Goal: Task Accomplishment & Management: Manage account settings

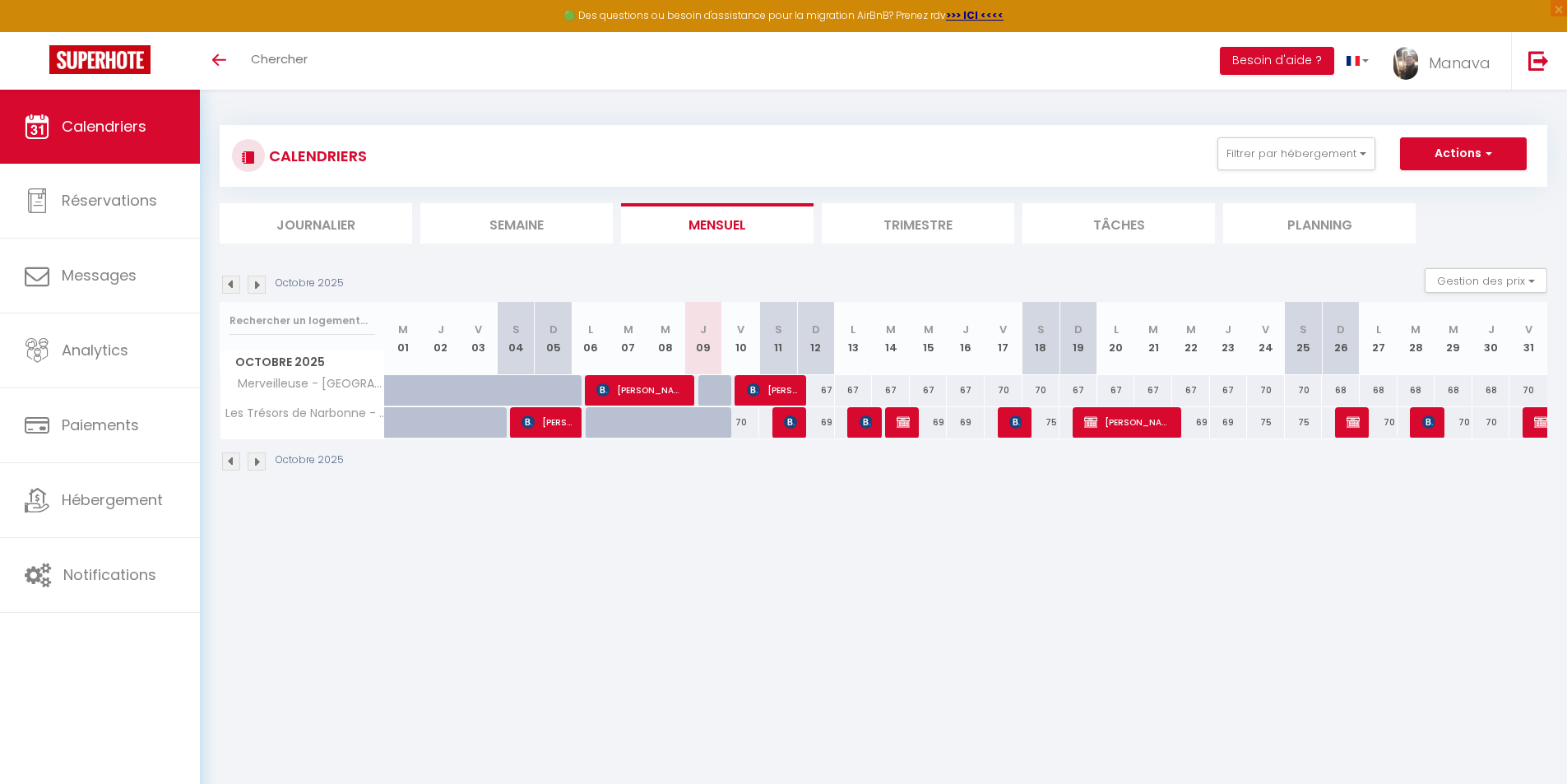
click at [256, 465] on img at bounding box center [256, 461] width 18 height 18
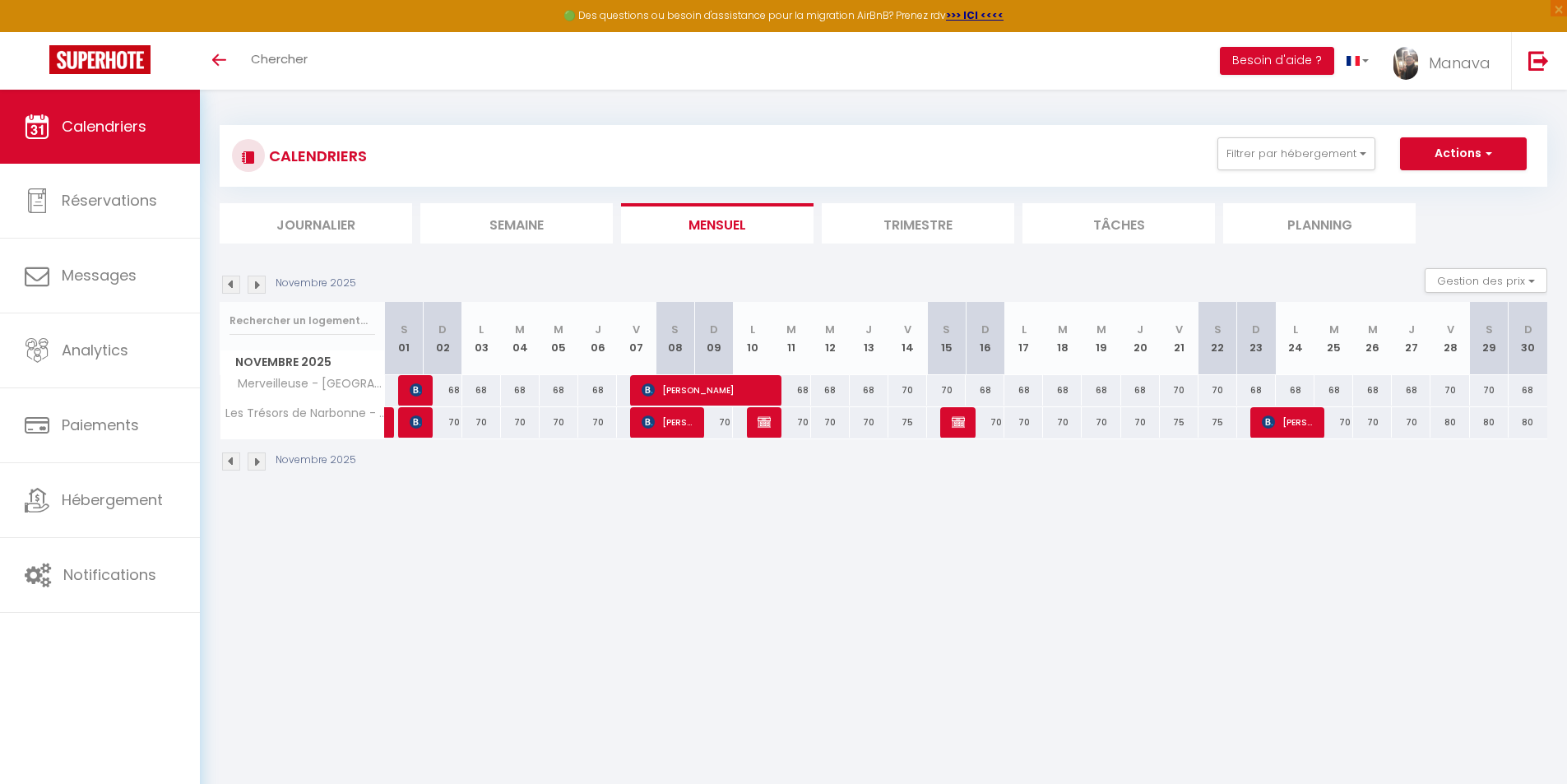
click at [256, 465] on img at bounding box center [256, 461] width 18 height 18
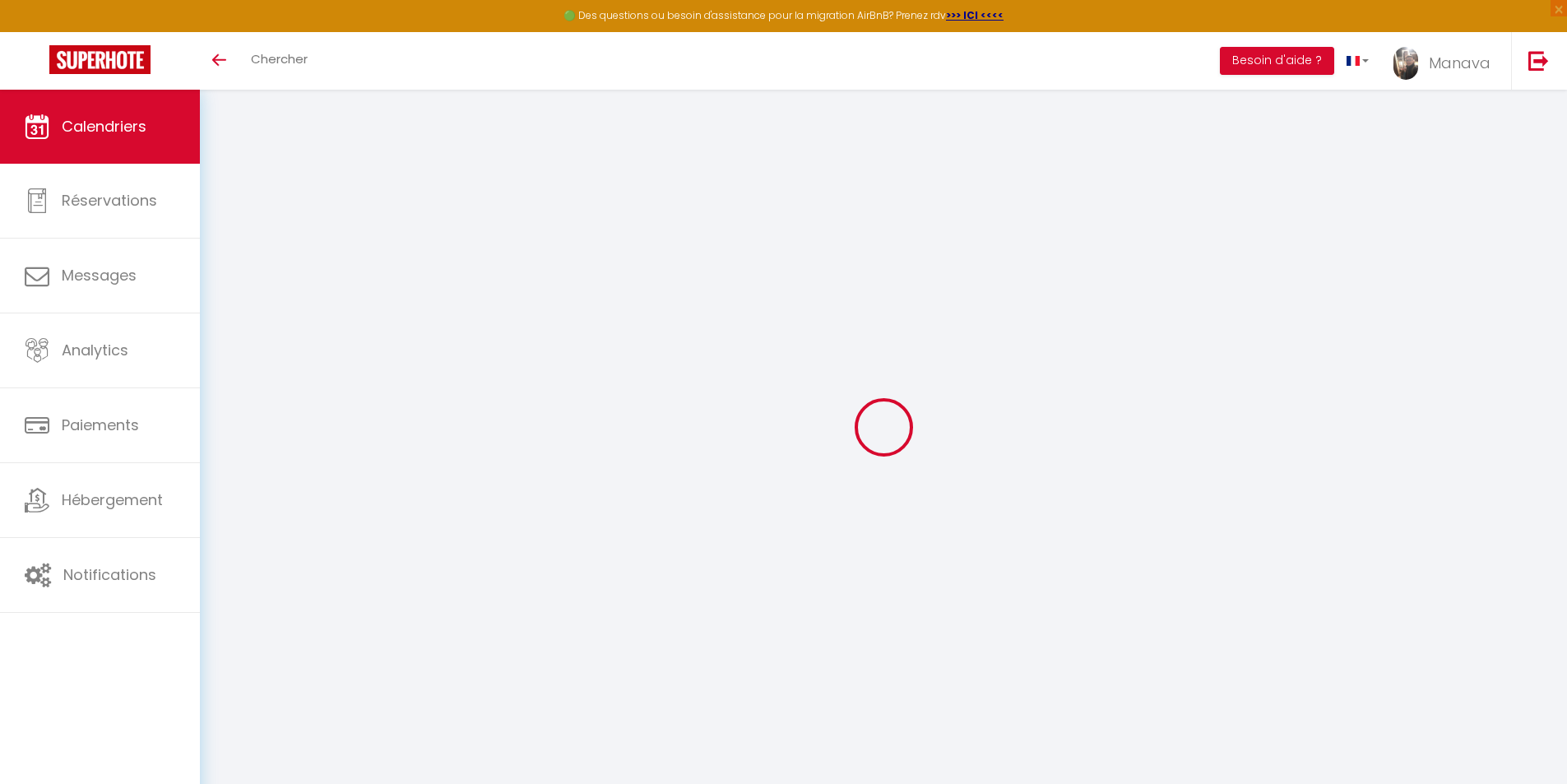
select select
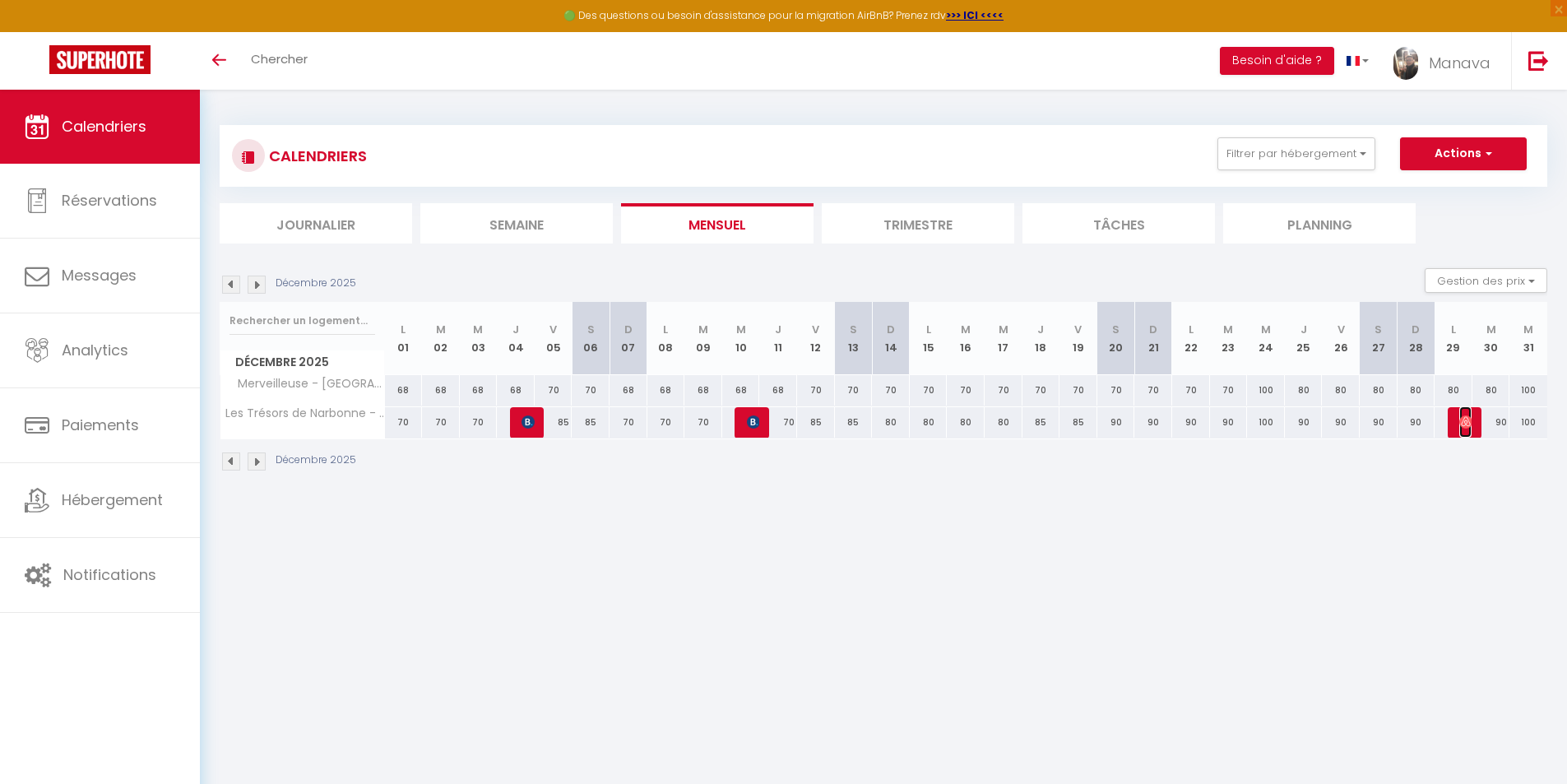
click at [1463, 421] on img at bounding box center [1465, 421] width 13 height 13
select select "OK"
select select "0"
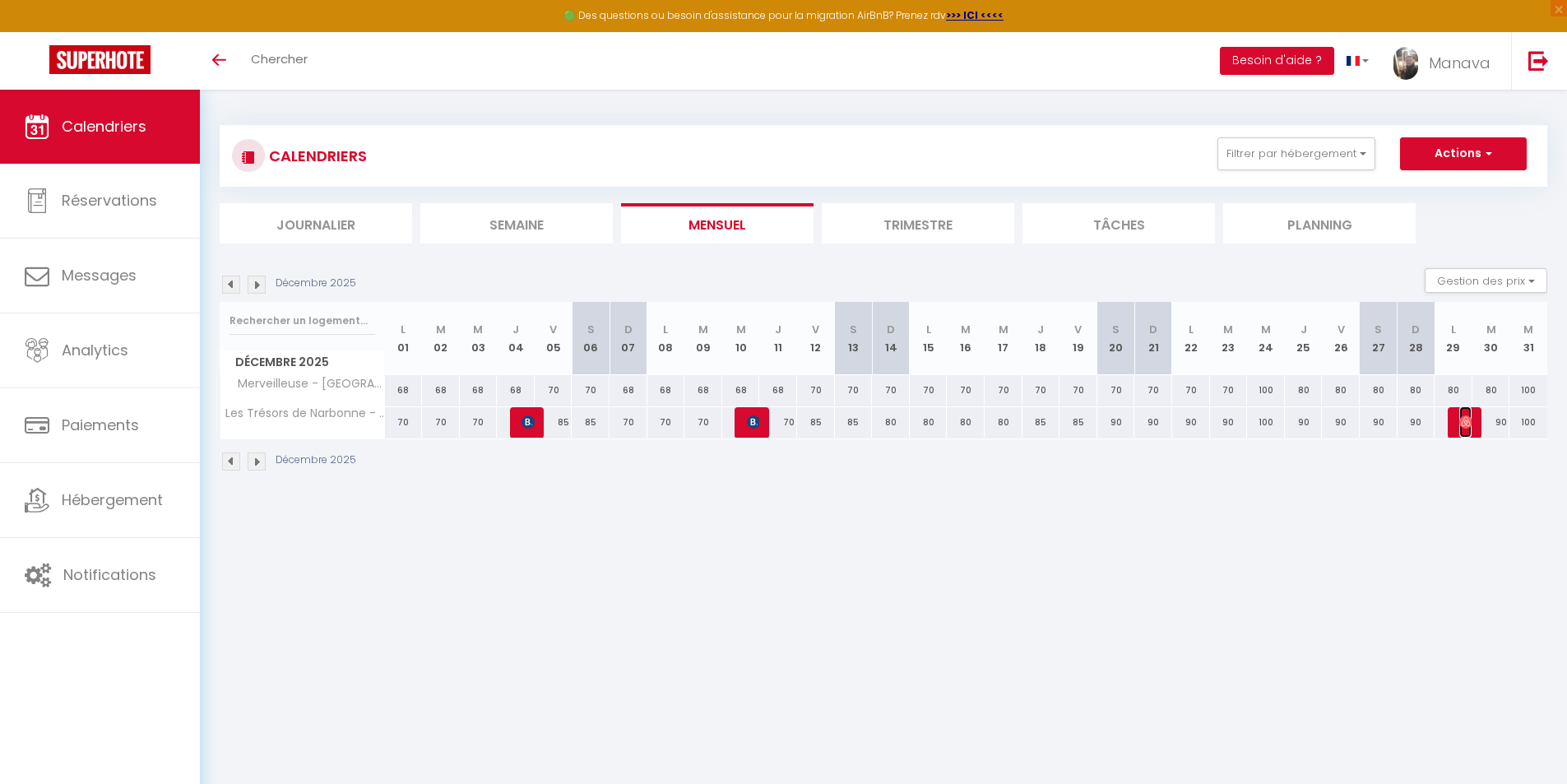
select select "1"
select select
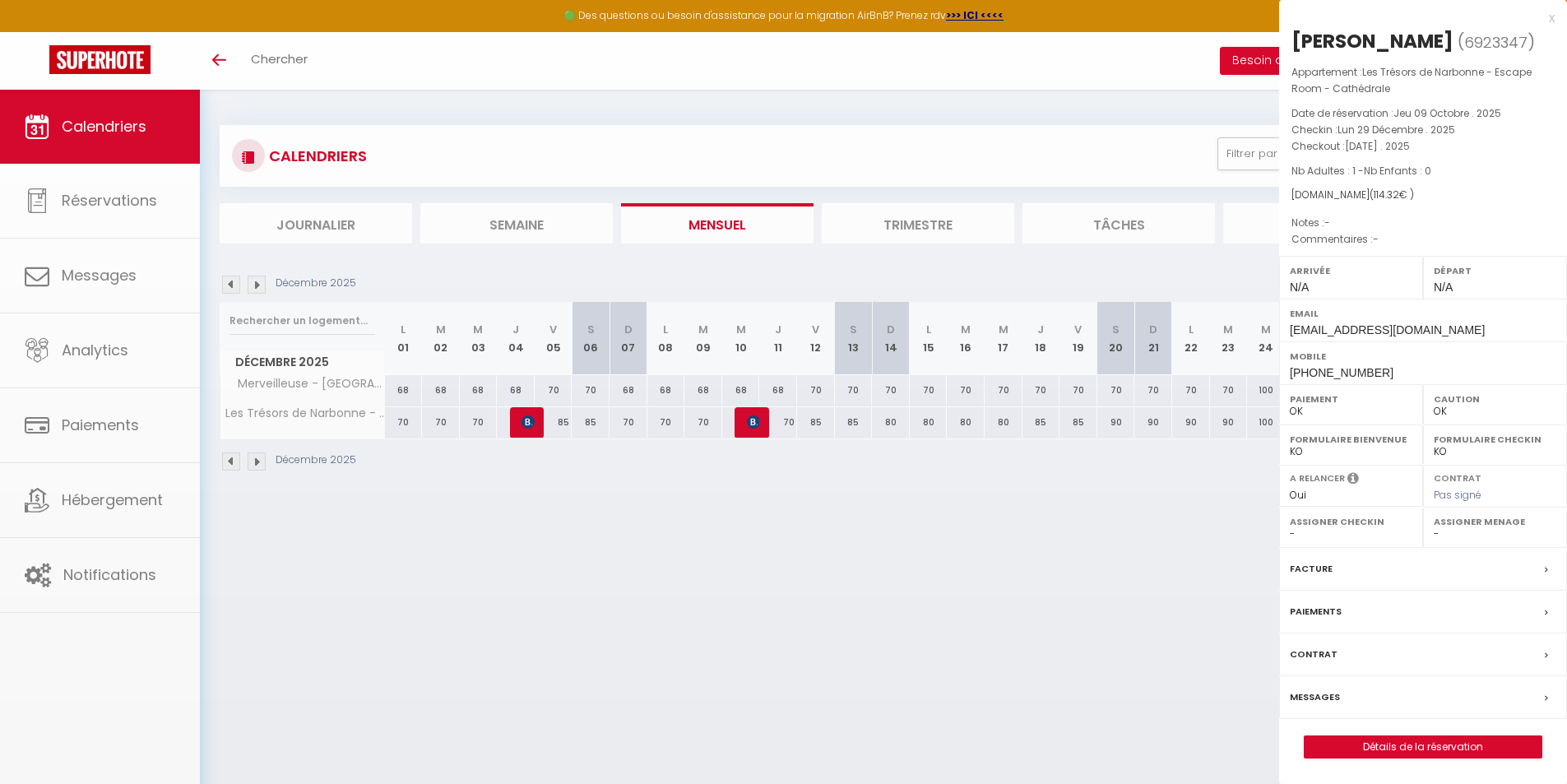
select select "31766"
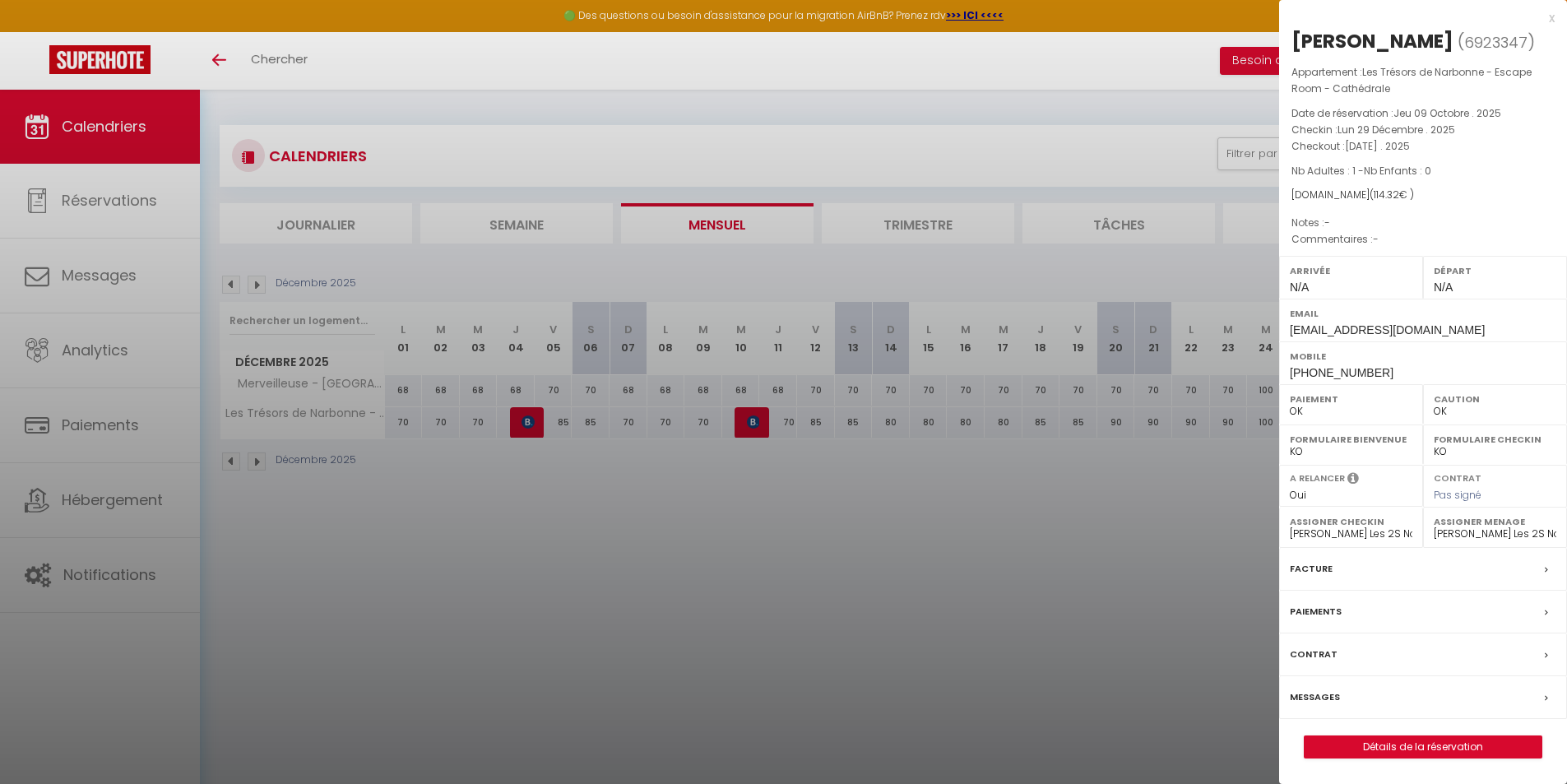
click at [1177, 551] on div at bounding box center [784, 392] width 1567 height 784
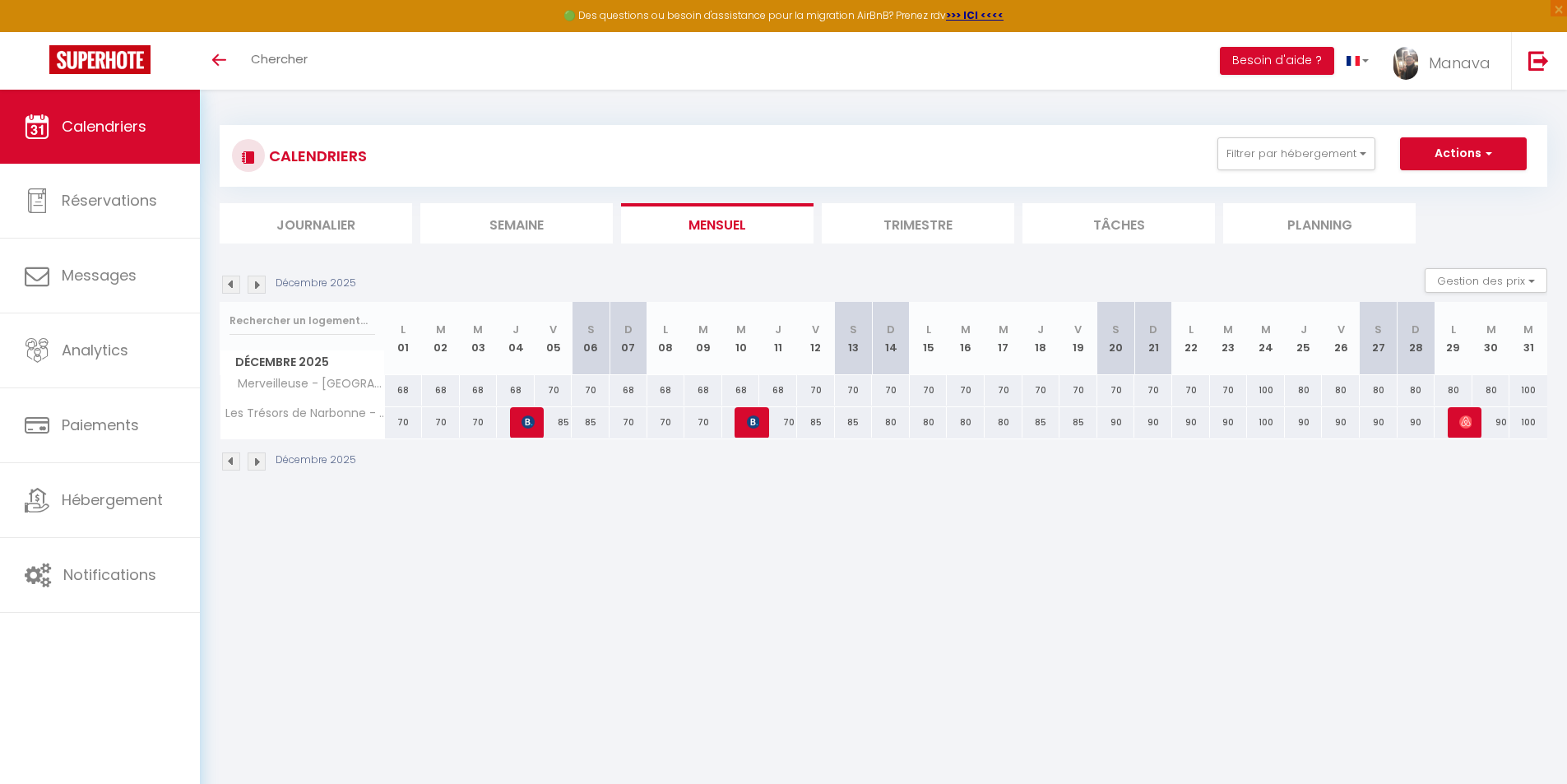
click at [228, 457] on img at bounding box center [231, 461] width 18 height 18
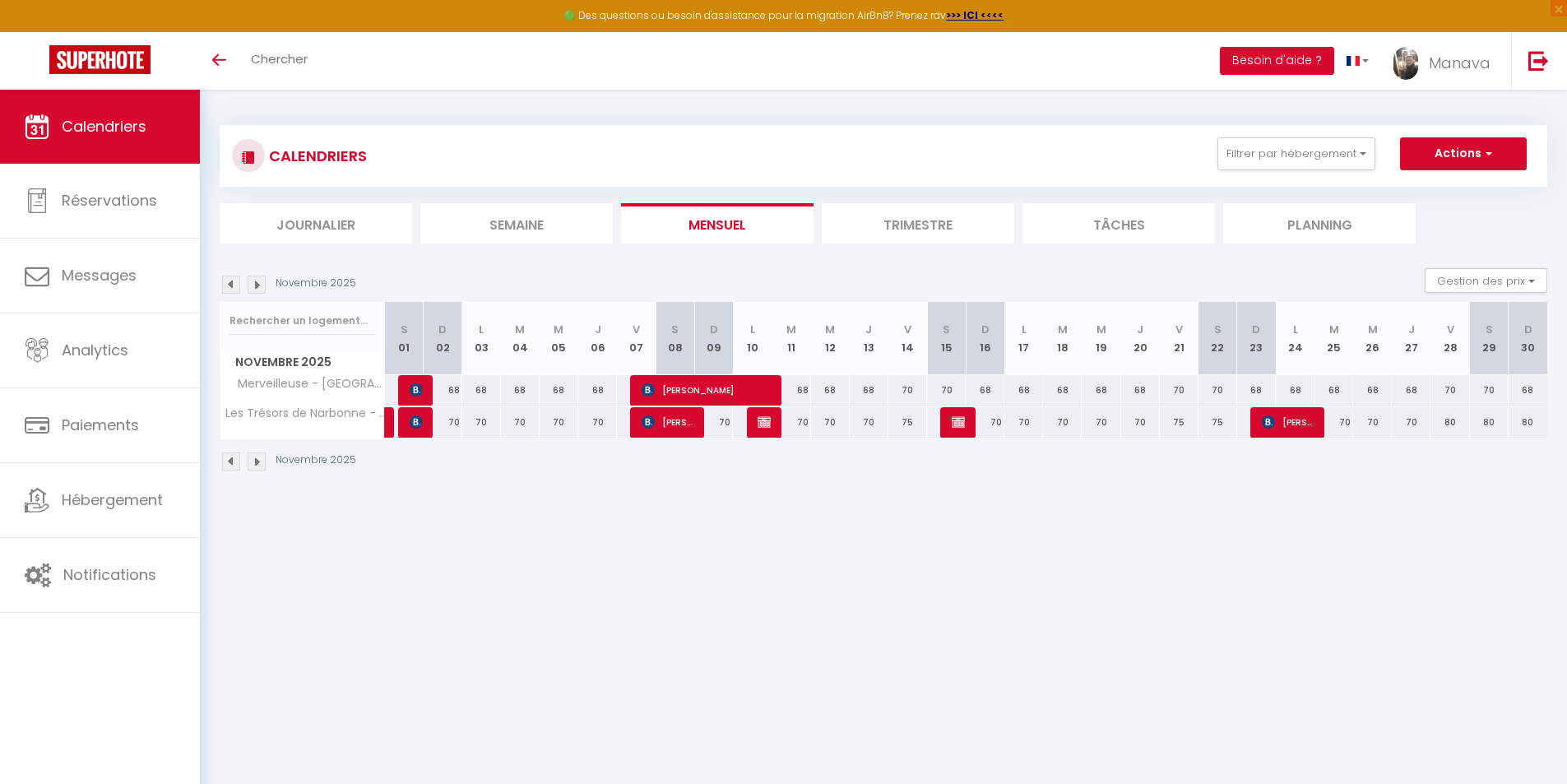
click at [228, 457] on img at bounding box center [231, 461] width 18 height 18
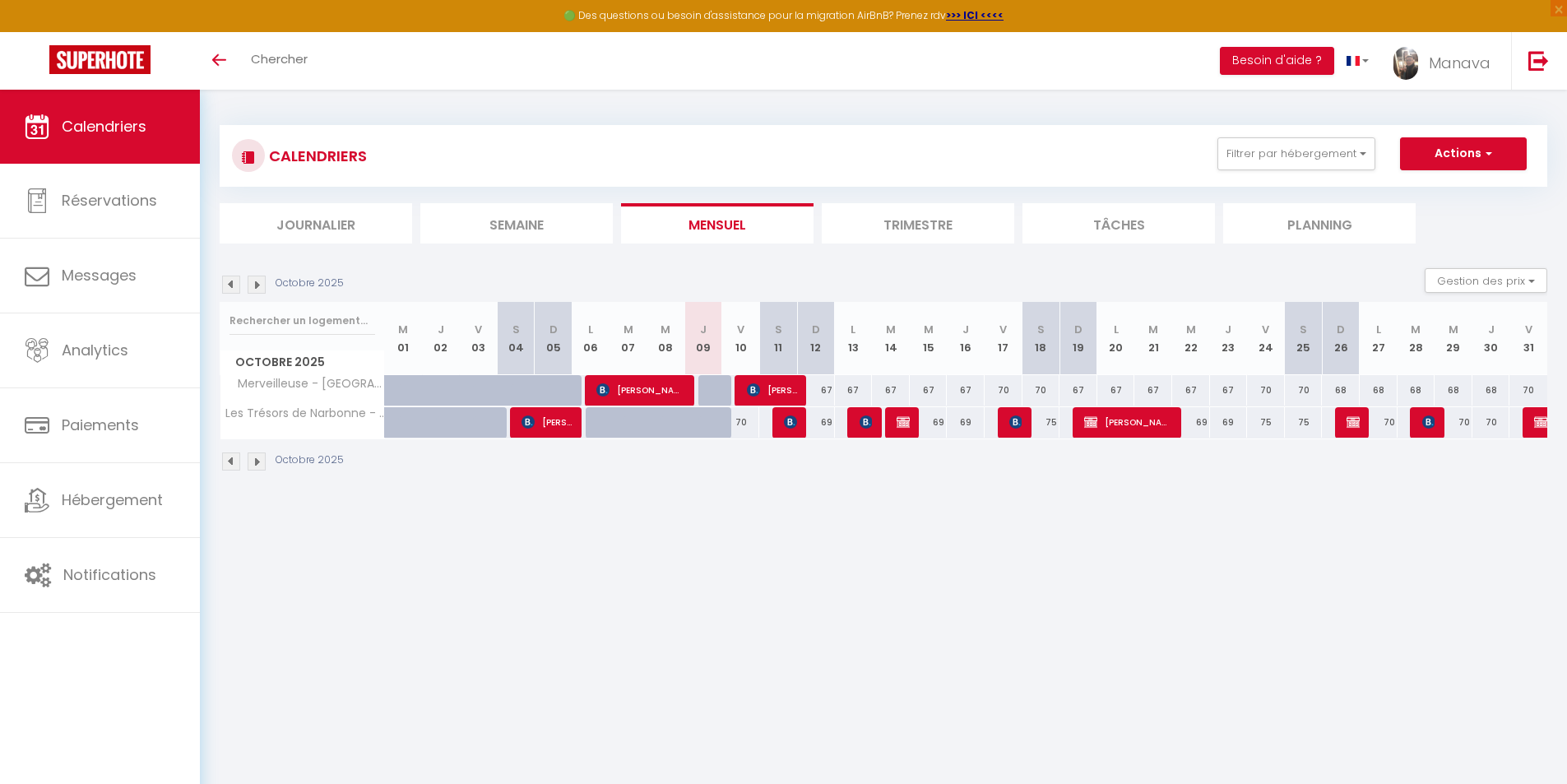
click at [819, 383] on div "67" at bounding box center [817, 390] width 38 height 30
type input "67"
type input "Dim 12 Octobre 2025"
type input "Lun 13 Octobre 2025"
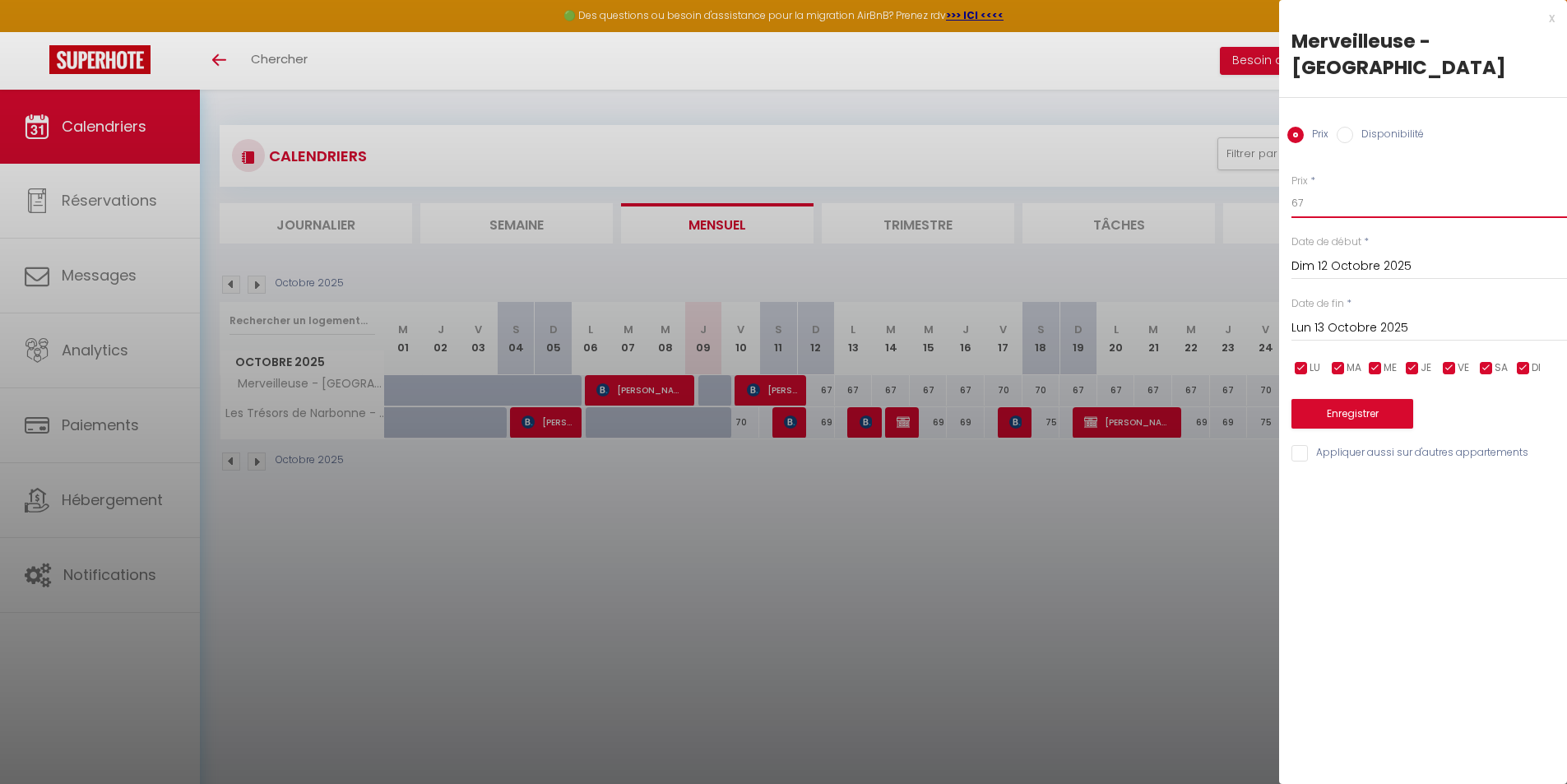
drag, startPoint x: 1284, startPoint y: 167, endPoint x: 1233, endPoint y: 161, distance: 51.4
click at [1242, 162] on body "🟢 Des questions ou besoin d'assistance pour la migration AirBnB? Prenez rdv >>>…" at bounding box center [784, 481] width 1567 height 784
type input "68"
click at [1352, 318] on input "Lun 13 Octobre 2025" at bounding box center [1429, 328] width 275 height 22
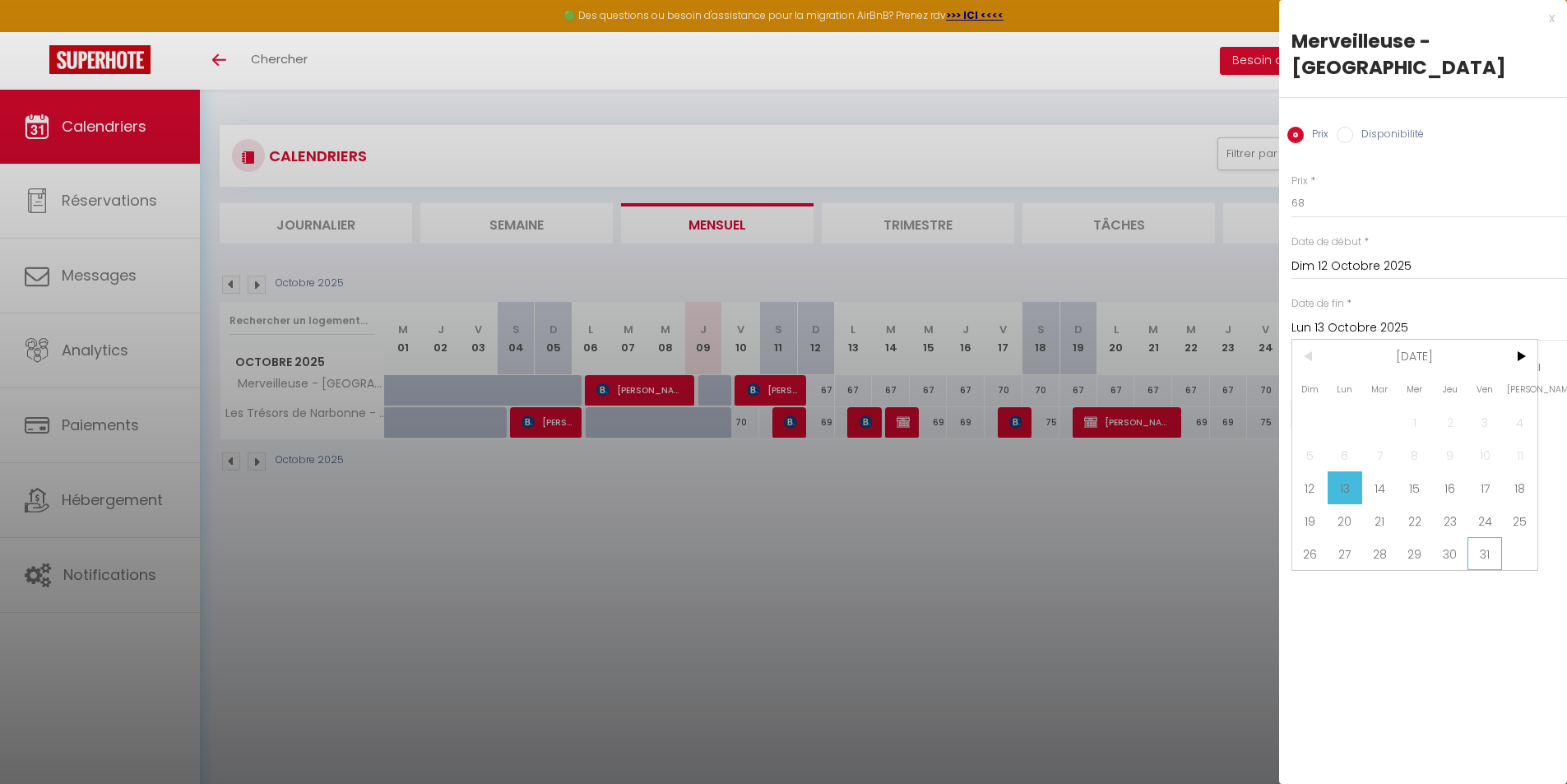
click at [1478, 537] on span "31" at bounding box center [1485, 553] width 36 height 33
type input "Ven 31 Octobre 2025"
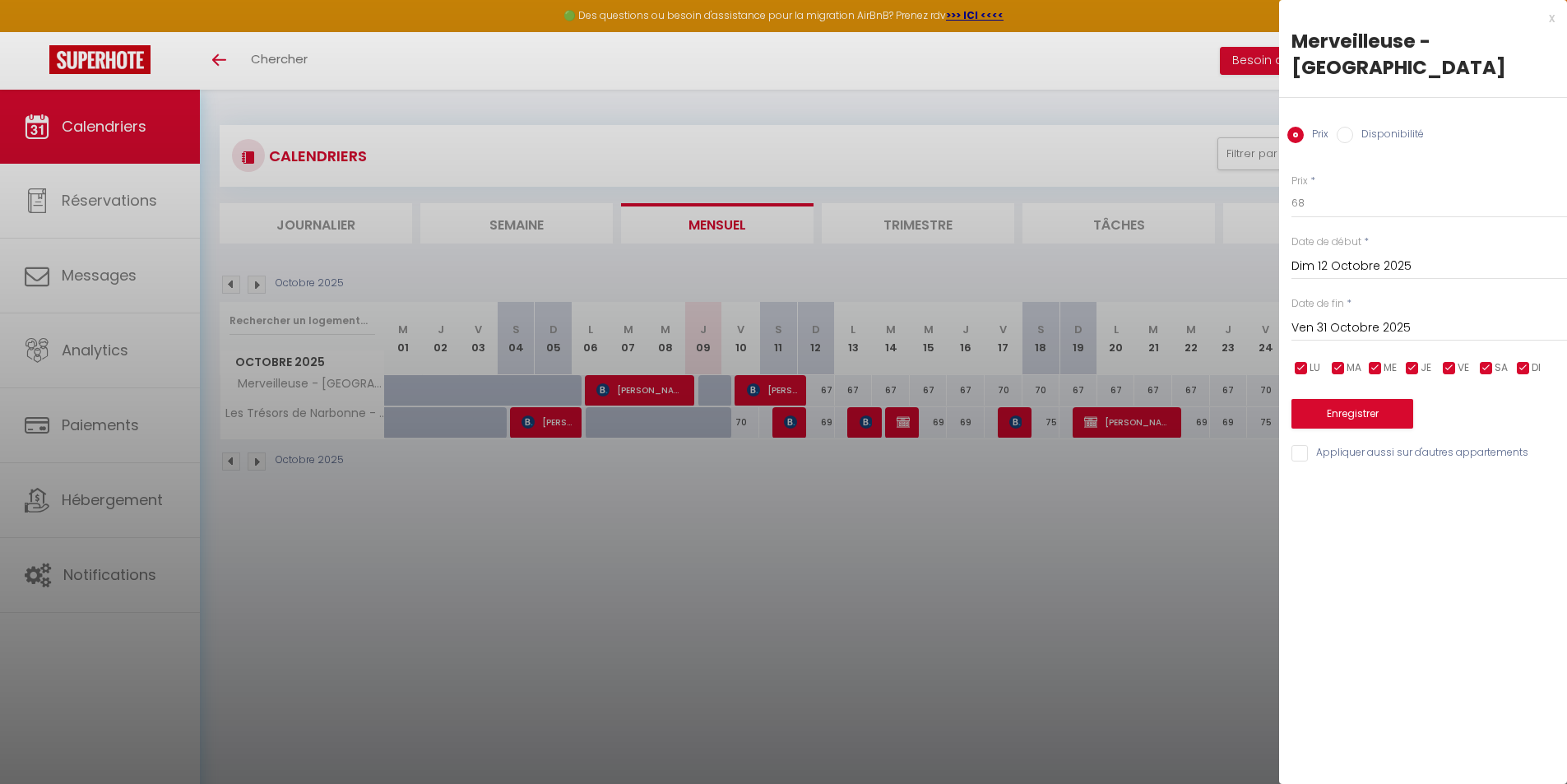
click at [1479, 360] on input "checkbox" at bounding box center [1486, 368] width 17 height 16
checkbox input "false"
click at [1446, 360] on input "checkbox" at bounding box center [1449, 368] width 17 height 16
checkbox input "false"
click at [1391, 399] on button "Enregistrer" at bounding box center [1352, 413] width 122 height 30
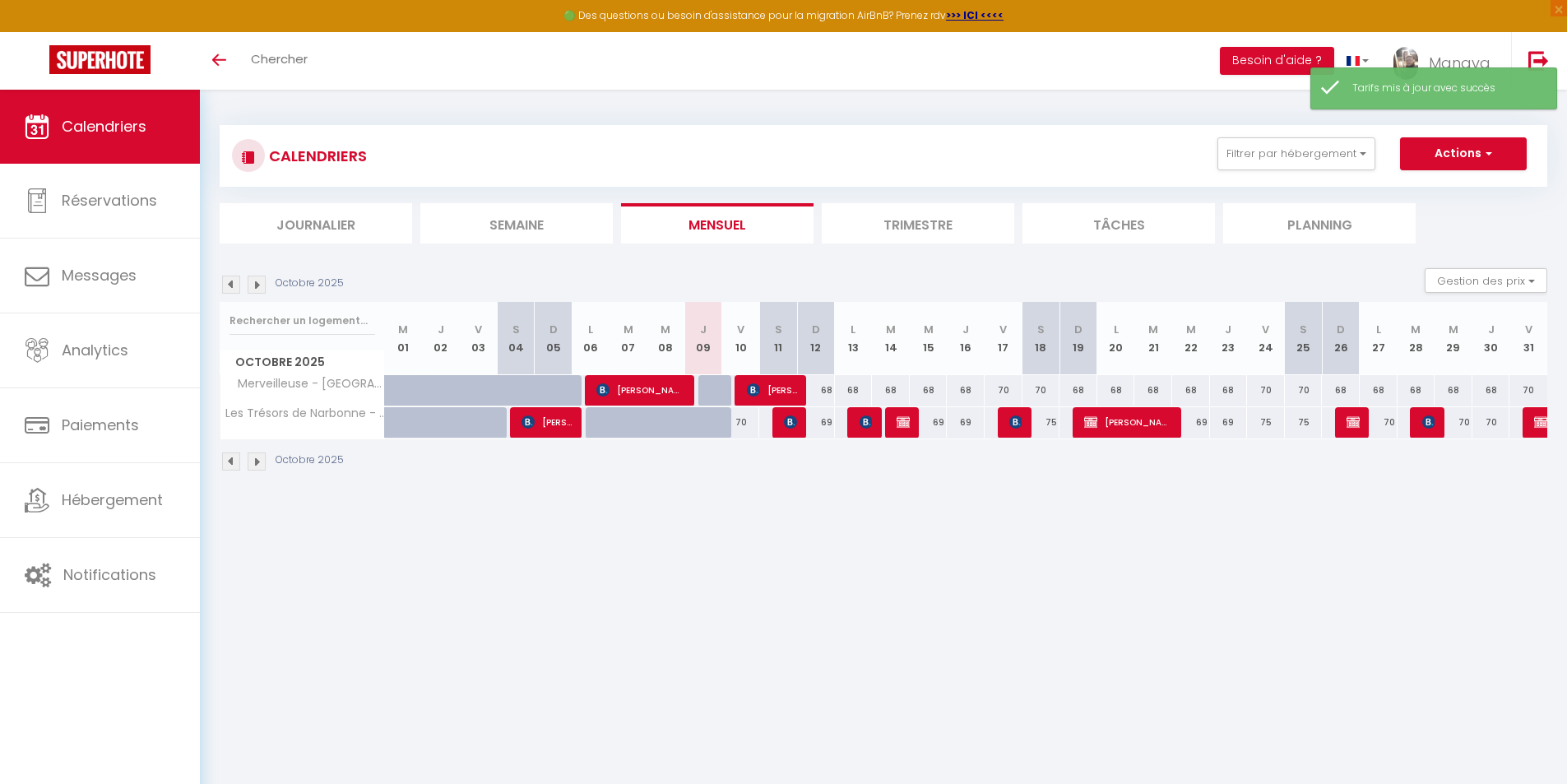
click at [744, 424] on div "70" at bounding box center [742, 422] width 38 height 30
type input "70"
type input "Ven 10 Octobre 2025"
type input "[DATE]"
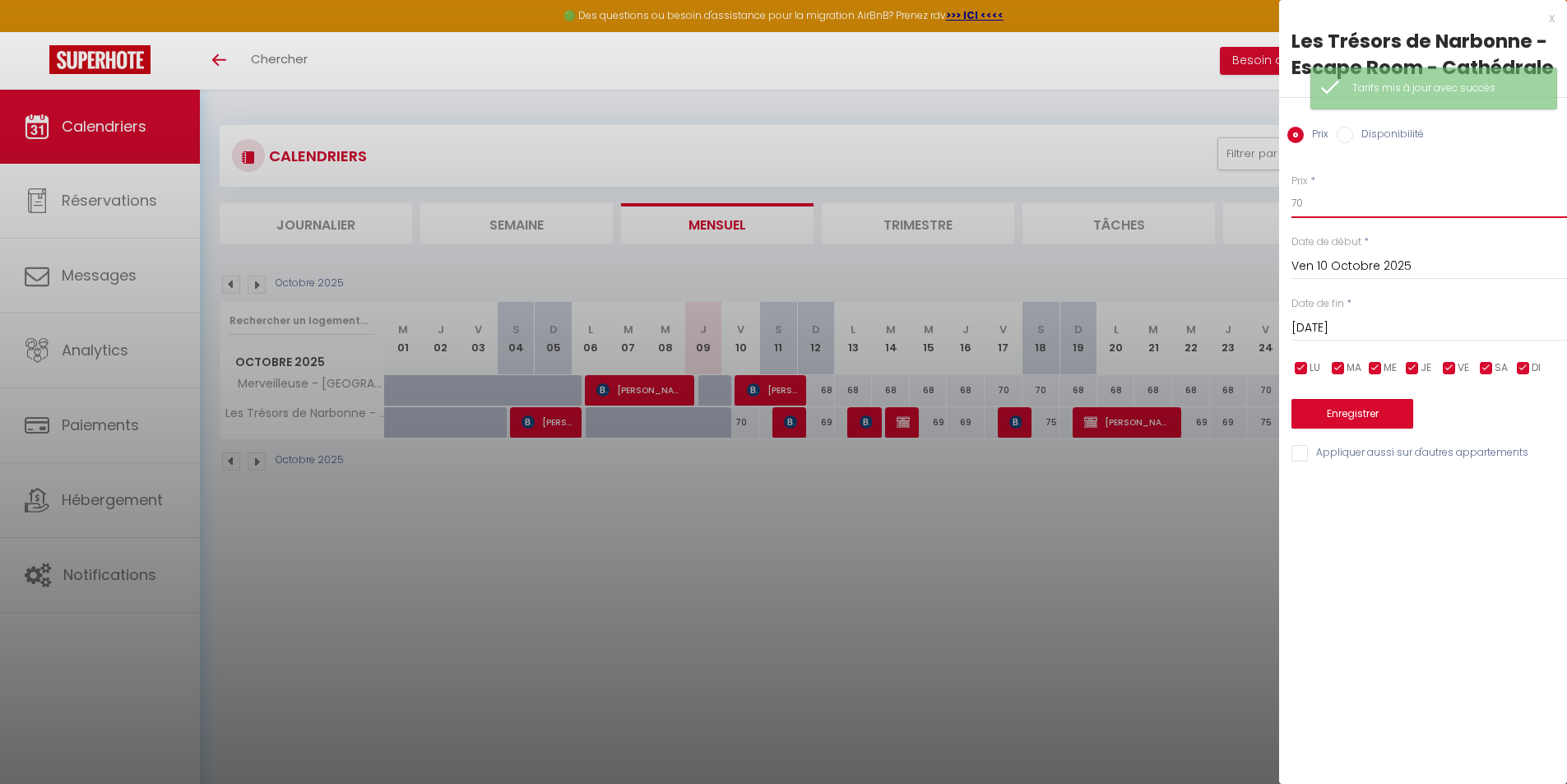
drag, startPoint x: 1294, startPoint y: 196, endPoint x: 1269, endPoint y: 195, distance: 25.0
click at [1270, 195] on body "🟢 Des questions ou besoin d'assistance pour la migration AirBnB? Prenez rdv >>>…" at bounding box center [784, 481] width 1567 height 784
type input "67"
drag, startPoint x: 1483, startPoint y: 365, endPoint x: 1470, endPoint y: 367, distance: 13.2
click at [1482, 365] on input "checkbox" at bounding box center [1486, 368] width 17 height 16
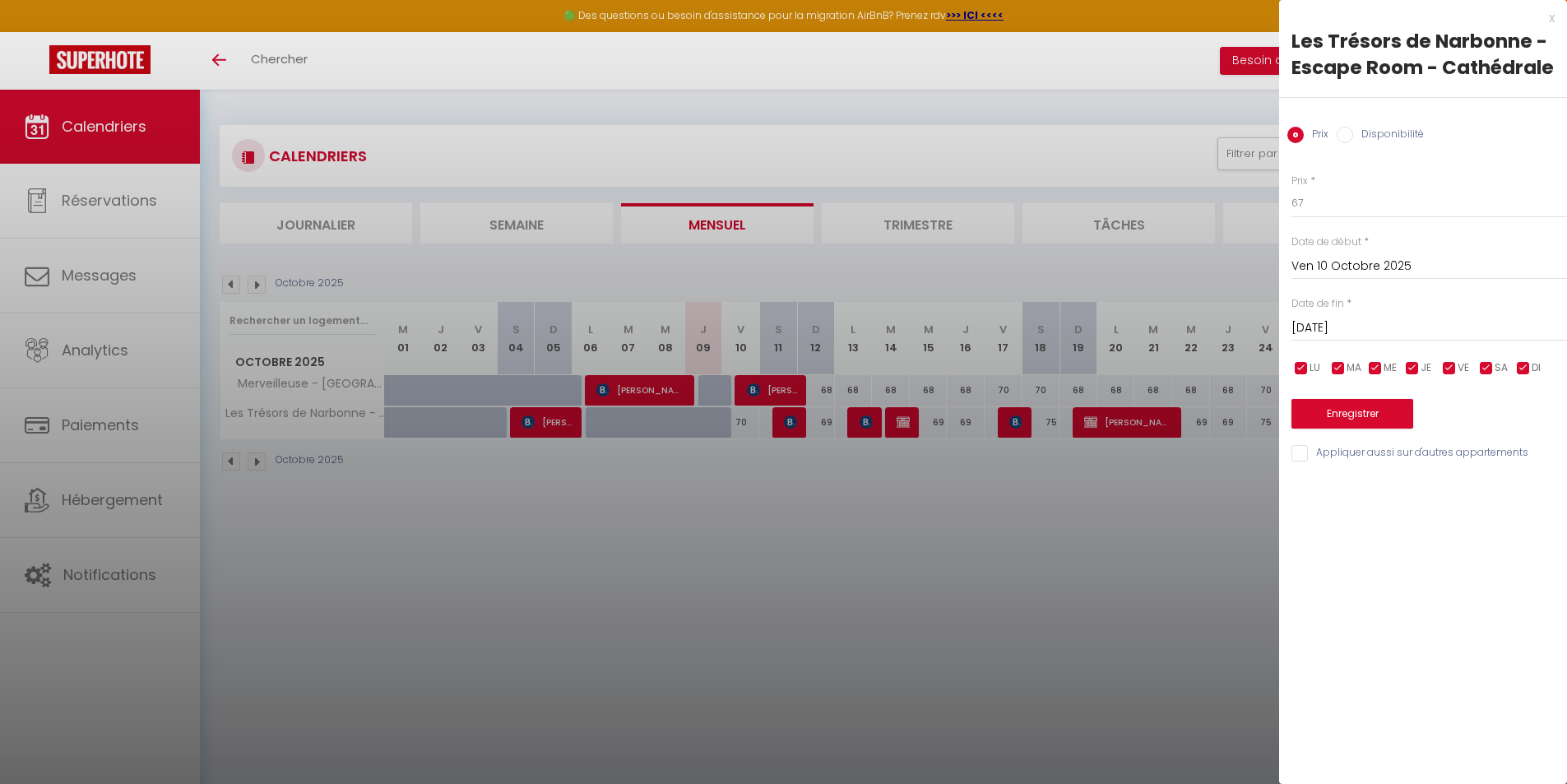
checkbox input "false"
click at [1445, 369] on input "checkbox" at bounding box center [1449, 368] width 17 height 16
checkbox input "false"
click at [1384, 412] on button "Enregistrer" at bounding box center [1352, 413] width 122 height 30
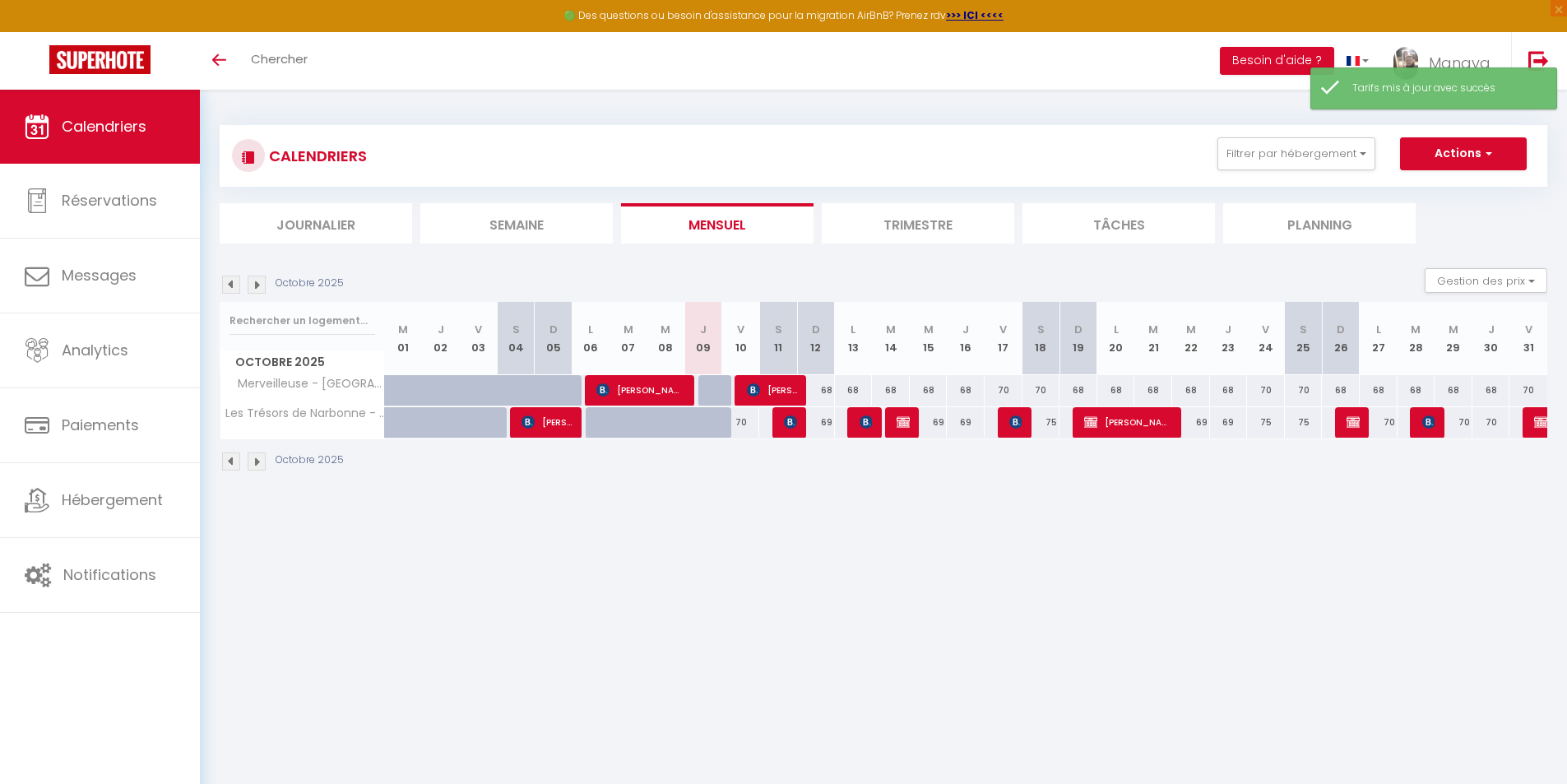
click at [743, 417] on div "70" at bounding box center [742, 422] width 38 height 30
type input "70"
type input "Ven 10 Octobre 2025"
type input "[DATE]"
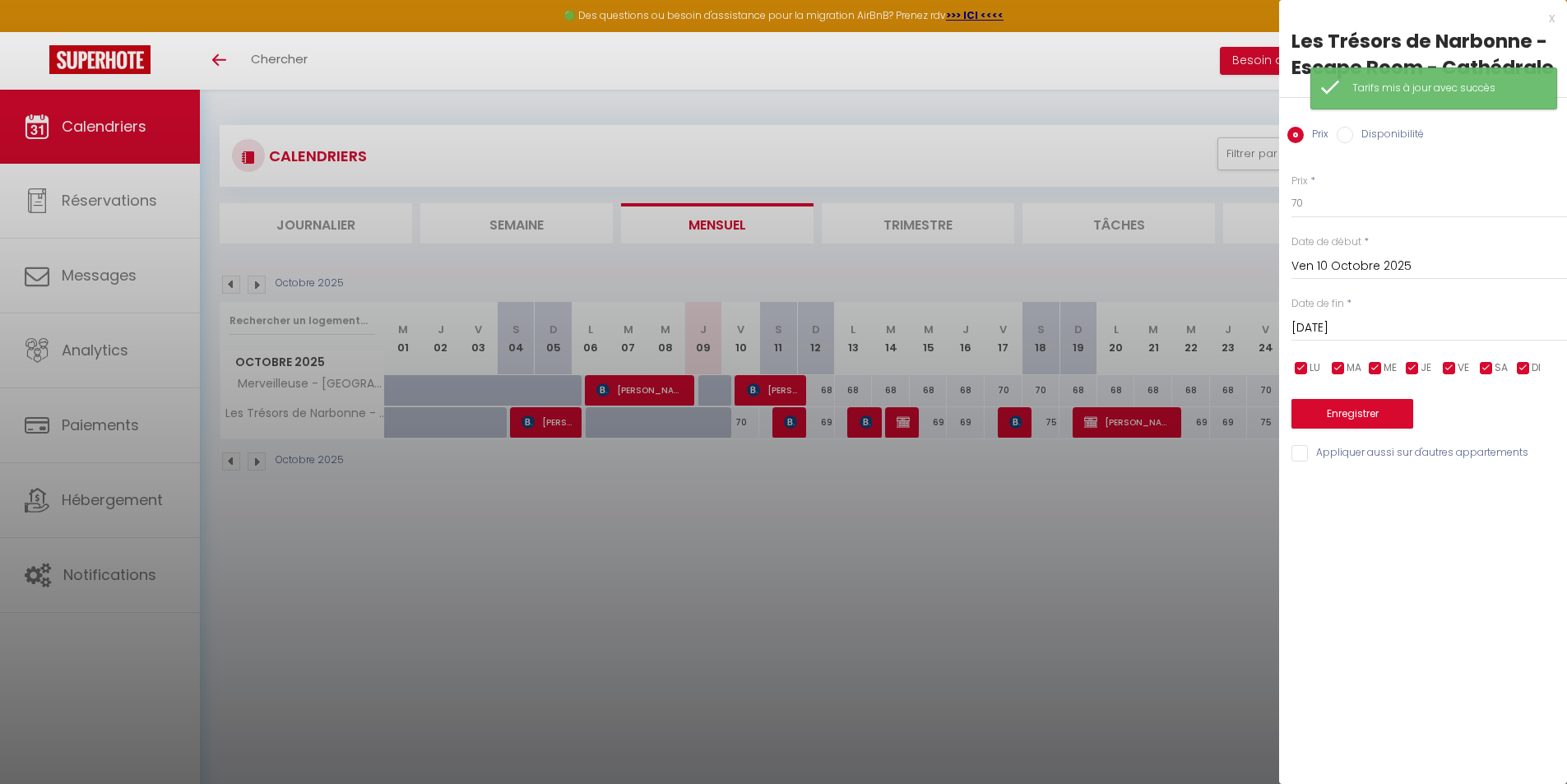
click at [828, 425] on div at bounding box center [784, 392] width 1567 height 784
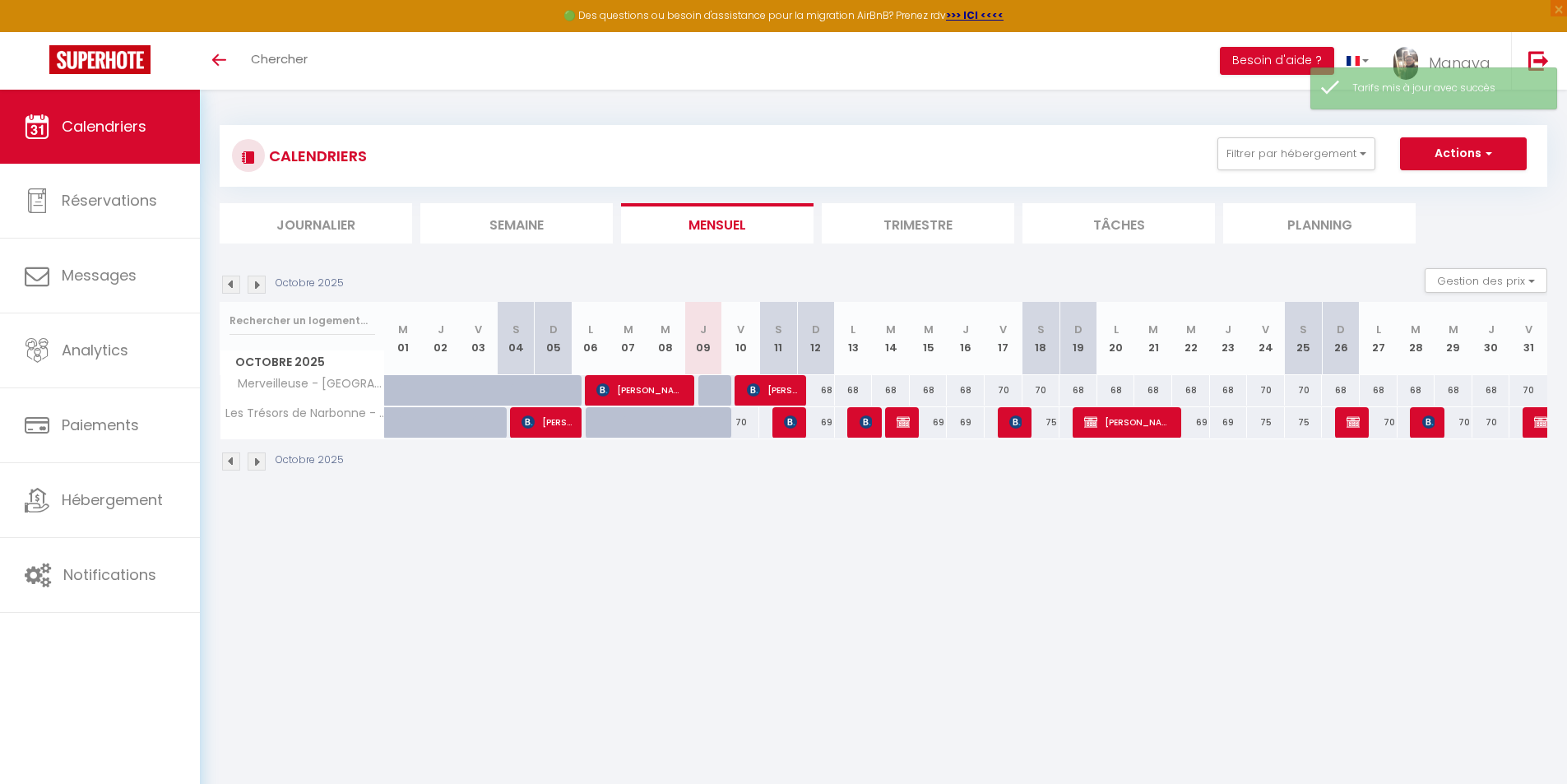
click at [820, 425] on div "69" at bounding box center [817, 422] width 38 height 30
type input "69"
type input "Dim 12 Octobre 2025"
type input "Lun 13 Octobre 2025"
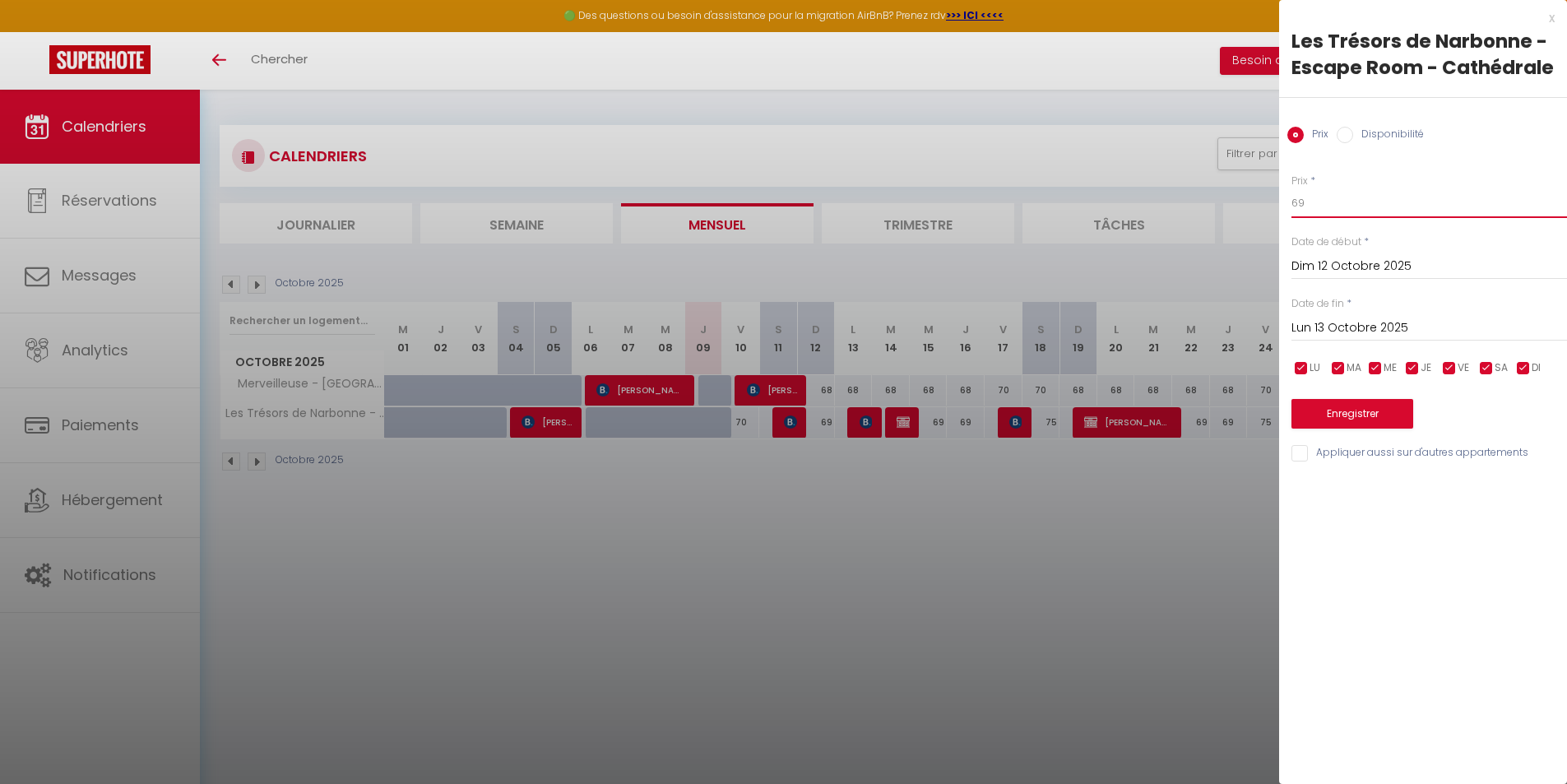
drag, startPoint x: 1279, startPoint y: 194, endPoint x: 1207, endPoint y: 179, distance: 73.5
click at [1249, 188] on body "🟢 Des questions ou besoin d'assistance pour la migration AirBnB? Prenez rdv >>>…" at bounding box center [784, 481] width 1567 height 784
type input "68"
click at [1345, 320] on input "Lun 13 Octobre 2025" at bounding box center [1429, 328] width 275 height 22
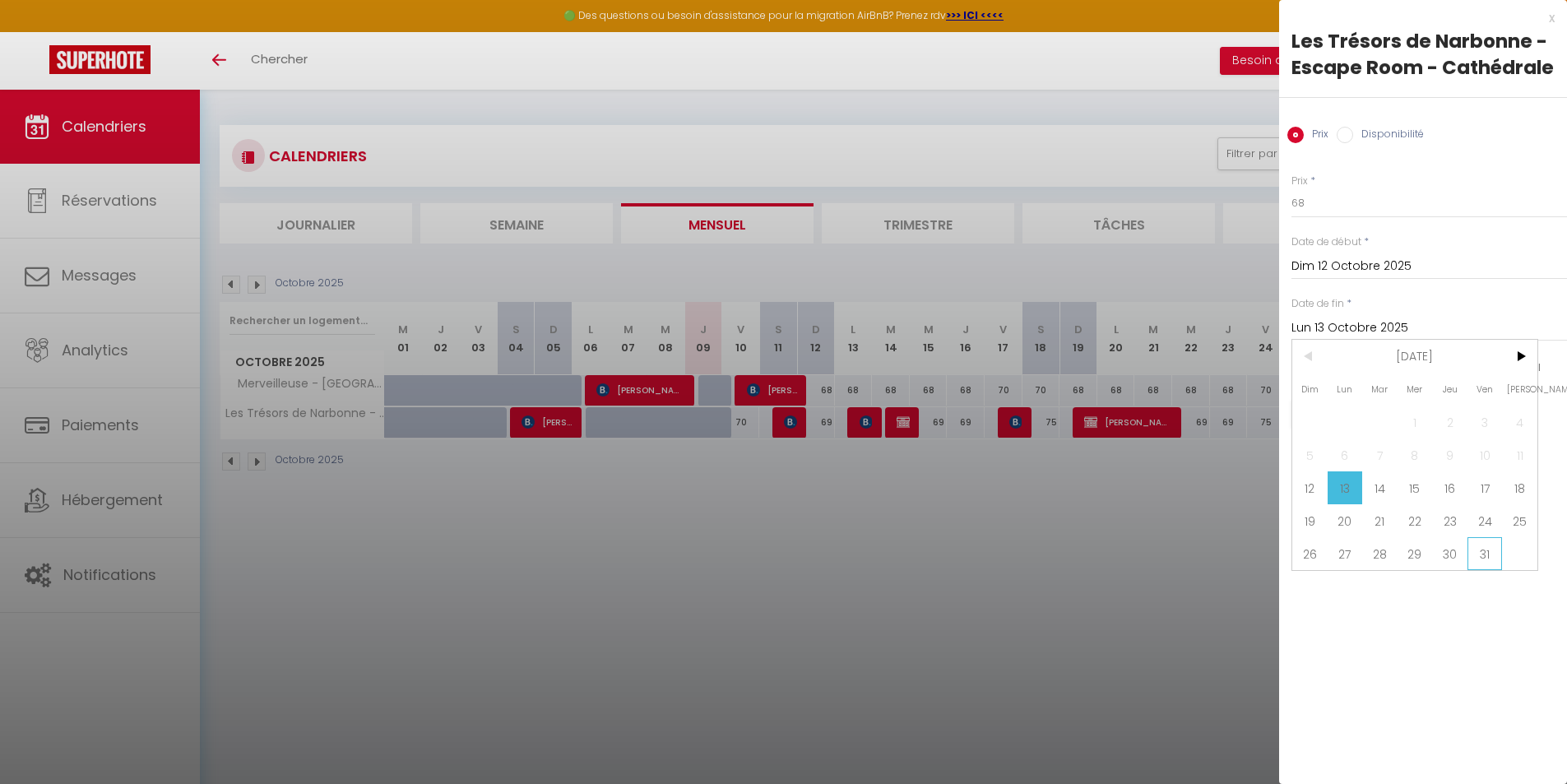
click at [1482, 546] on span "31" at bounding box center [1485, 553] width 36 height 33
type input "Ven 31 Octobre 2025"
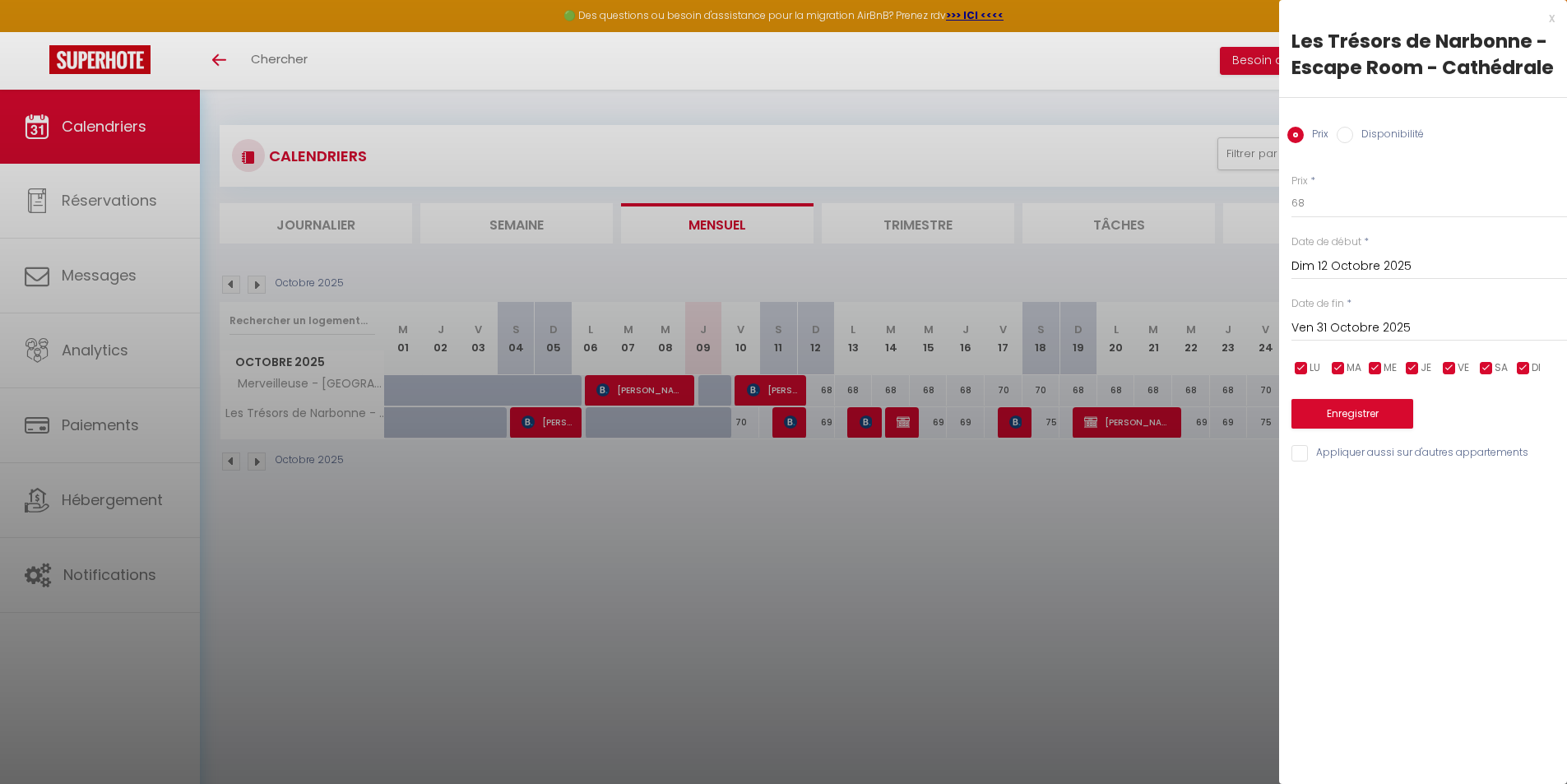
click at [1485, 367] on input "checkbox" at bounding box center [1486, 368] width 17 height 16
checkbox input "false"
click at [1444, 366] on input "checkbox" at bounding box center [1449, 368] width 17 height 16
checkbox input "false"
click at [1385, 413] on button "Enregistrer" at bounding box center [1352, 413] width 122 height 30
